Goal: Contribute content

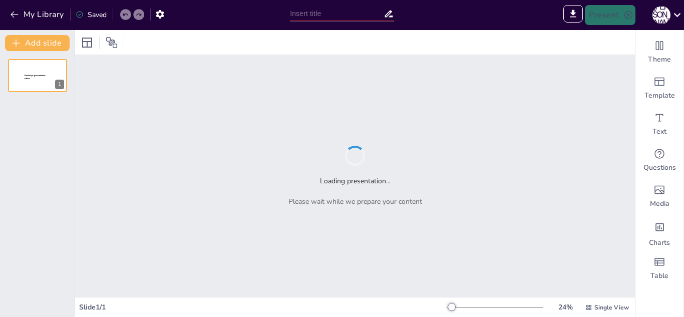
type input "Історія України через призму видатних особистостей"
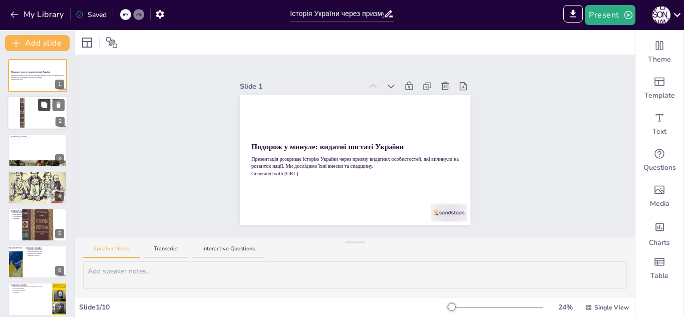
click at [44, 104] on icon at bounding box center [44, 105] width 6 height 6
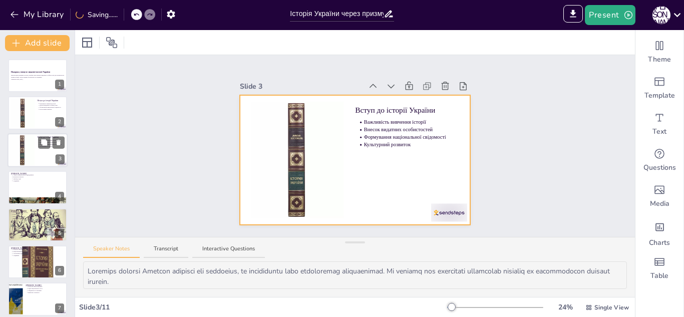
click at [40, 134] on div at bounding box center [38, 150] width 60 height 34
click at [43, 165] on div at bounding box center [38, 150] width 60 height 34
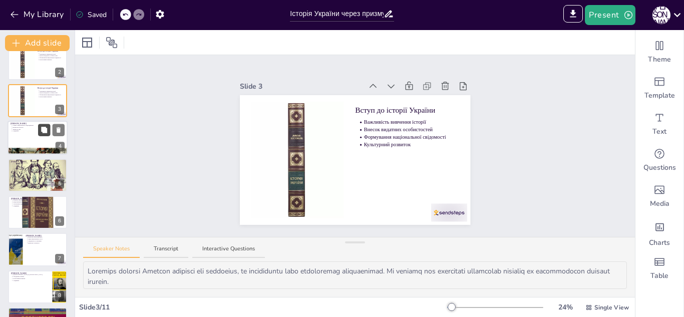
scroll to position [50, 0]
click at [43, 173] on div at bounding box center [38, 174] width 60 height 43
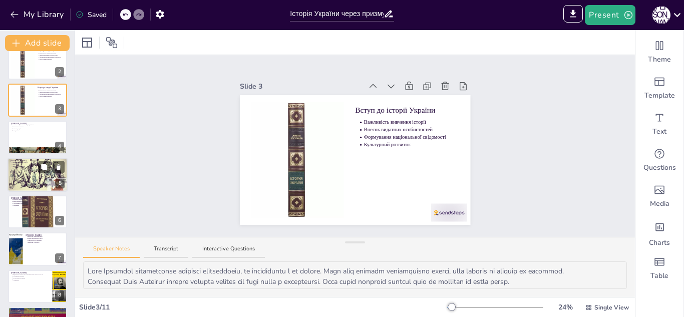
scroll to position [41, 0]
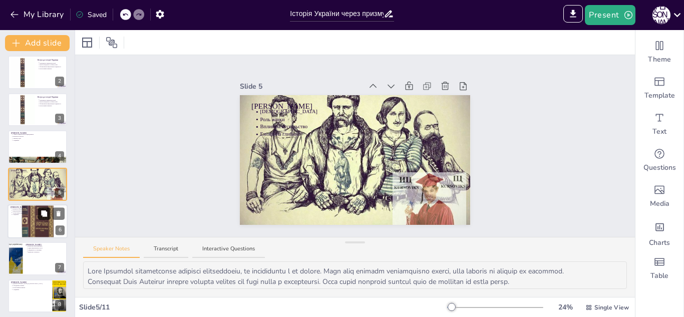
click at [48, 209] on button at bounding box center [44, 213] width 12 height 12
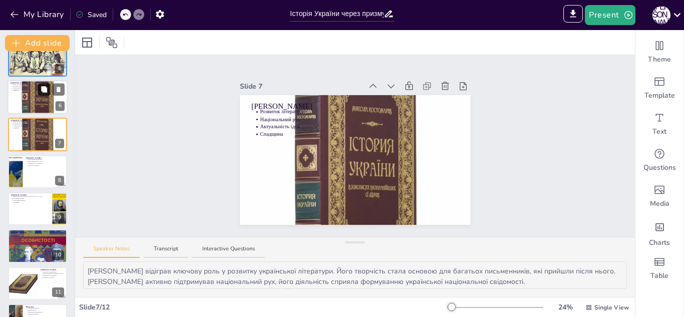
scroll to position [165, 0]
click at [42, 219] on div at bounding box center [38, 208] width 60 height 34
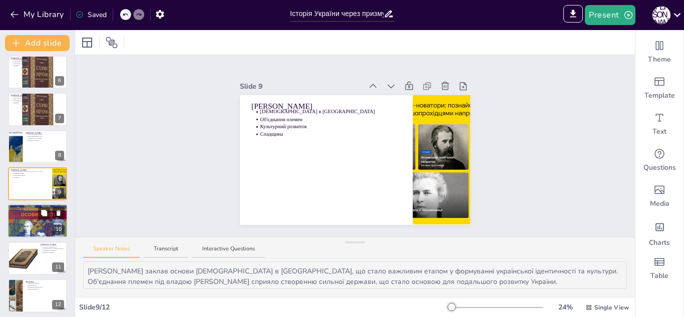
click at [39, 232] on div at bounding box center [38, 221] width 60 height 82
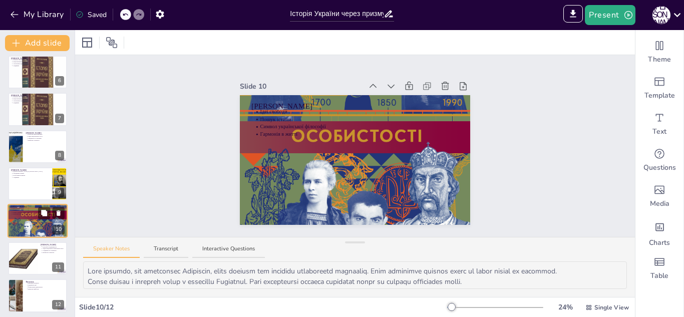
scroll to position [193, 0]
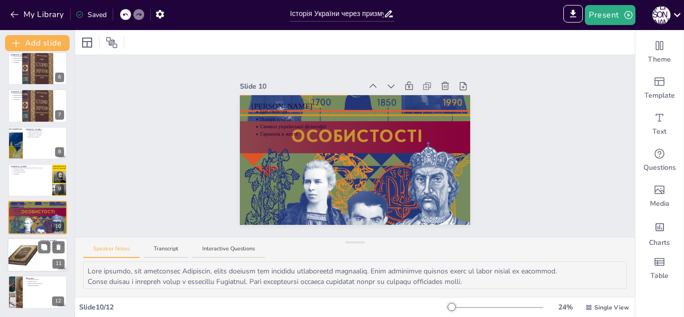
click at [26, 251] on div at bounding box center [23, 255] width 34 height 34
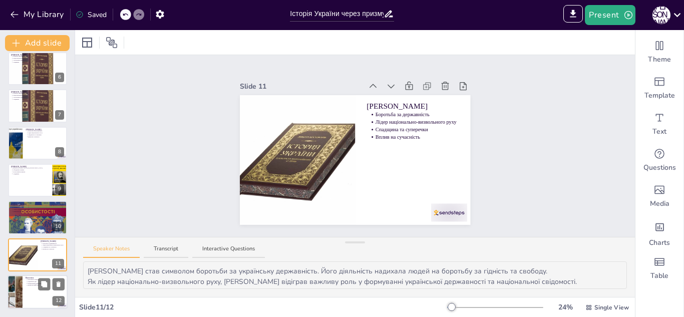
click at [24, 280] on div at bounding box center [38, 292] width 60 height 34
type textarea "Пам'ять про видатних особистостей є важливою для збереження культурної спадщини…"
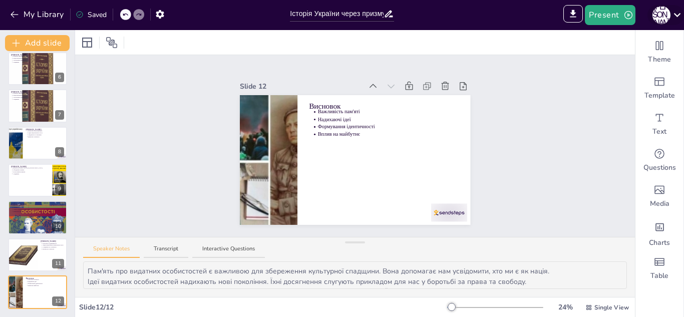
click at [680, 14] on icon at bounding box center [677, 15] width 7 height 4
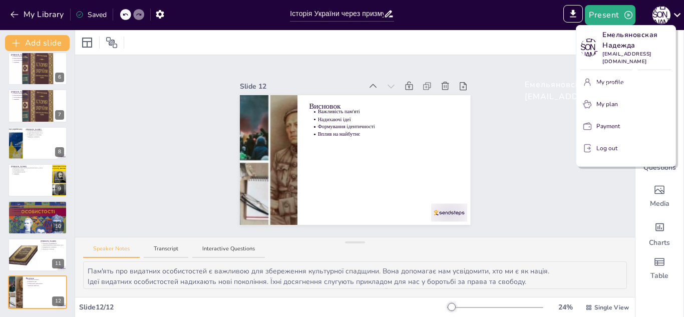
click at [610, 87] on div "Емельяновская Надежда [EMAIL_ADDRESS][DOMAIN_NAME]" at bounding box center [600, 91] width 167 height 40
click at [607, 144] on button "Log out" at bounding box center [625, 148] width 91 height 16
